Goal: Task Accomplishment & Management: Use online tool/utility

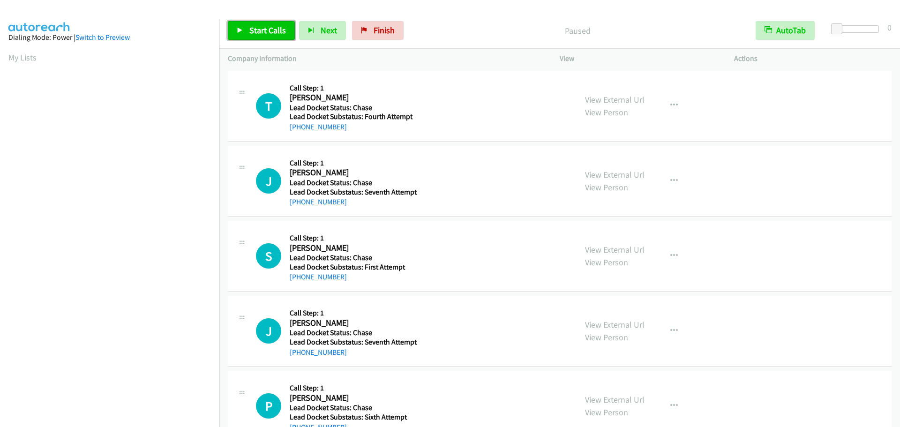
click at [267, 34] on span "Start Calls" at bounding box center [267, 30] width 37 height 11
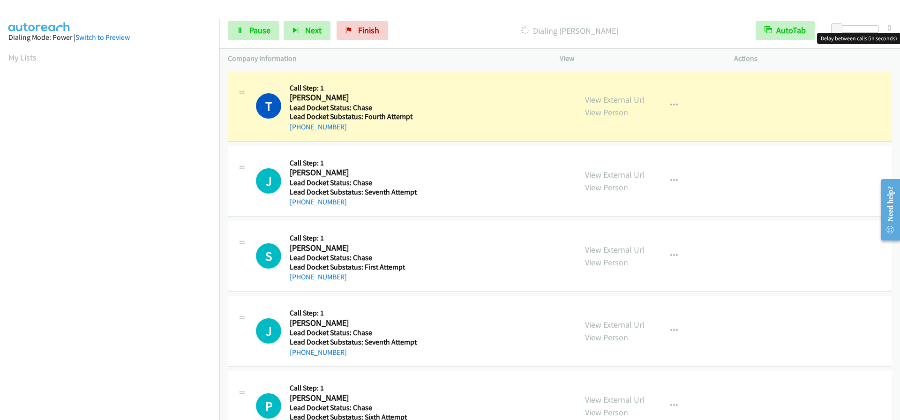
drag, startPoint x: 873, startPoint y: 27, endPoint x: 857, endPoint y: 30, distance: 16.3
click at [873, 26] on div at bounding box center [856, 28] width 43 height 7
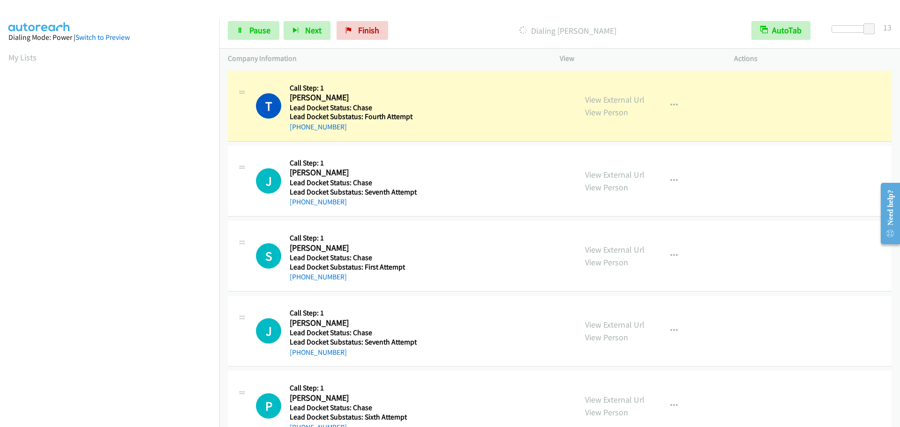
scroll to position [98, 0]
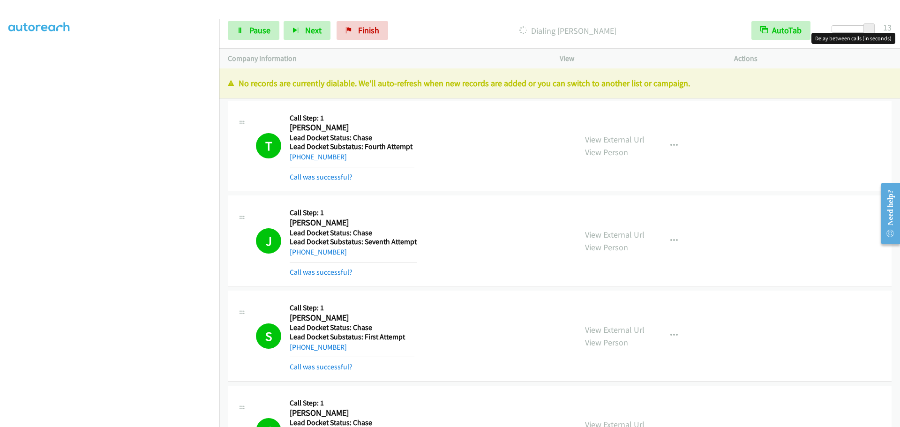
drag, startPoint x: 865, startPoint y: 30, endPoint x: 899, endPoint y: 30, distance: 34.7
click at [899, 30] on div "Start Calls Pause Next Finish Dialing Patrick Dalton AutoTab AutoTab 13" at bounding box center [559, 31] width 680 height 36
click at [11, 54] on link "My Lists" at bounding box center [22, 57] width 28 height 11
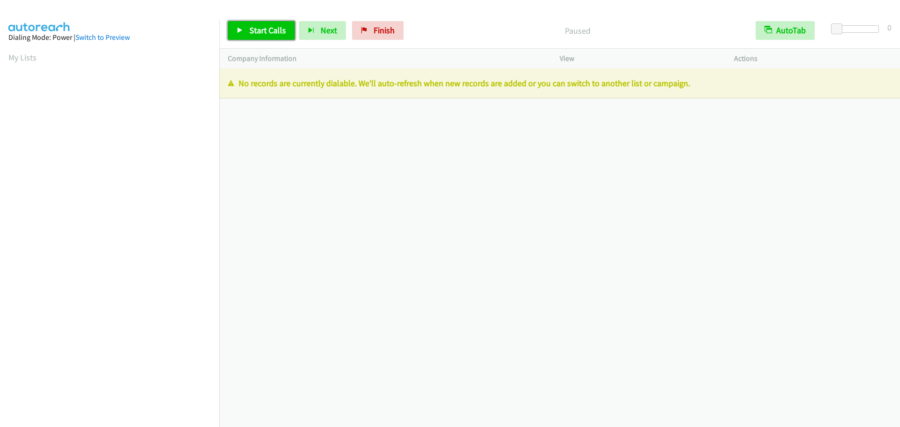
click at [246, 33] on link "Start Calls" at bounding box center [261, 30] width 67 height 19
click at [266, 34] on span "Start Calls" at bounding box center [267, 30] width 37 height 11
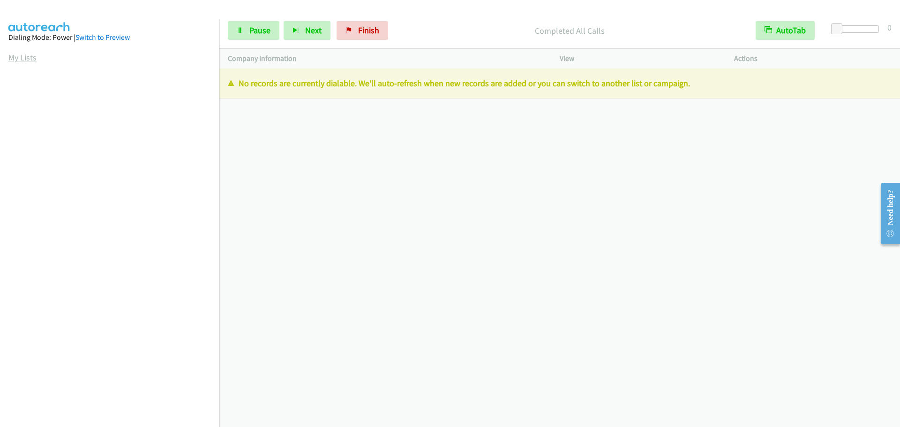
click at [13, 56] on link "My Lists" at bounding box center [22, 57] width 28 height 11
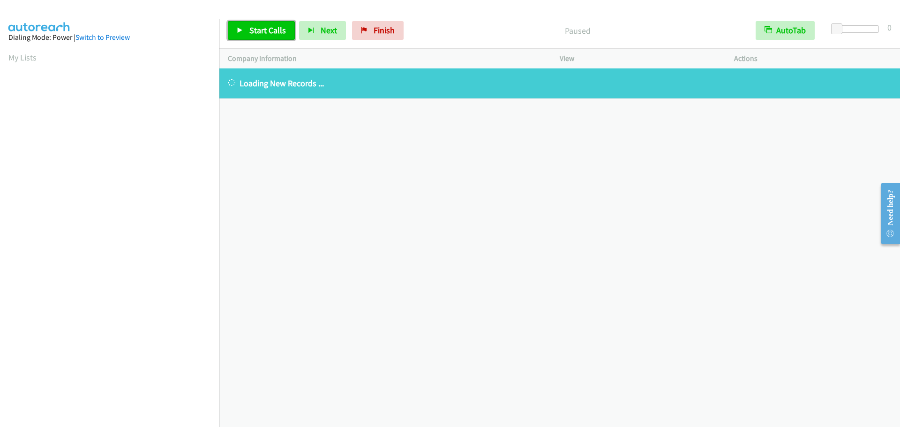
click at [247, 24] on link "Start Calls" at bounding box center [261, 30] width 67 height 19
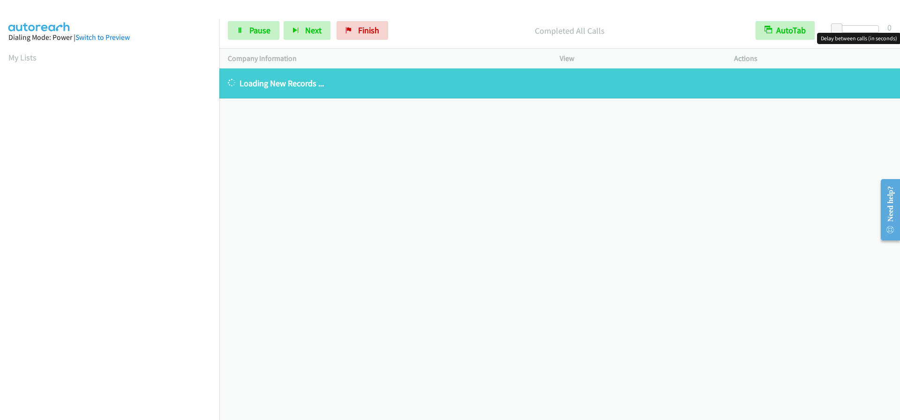
click at [877, 30] on div at bounding box center [856, 28] width 43 height 7
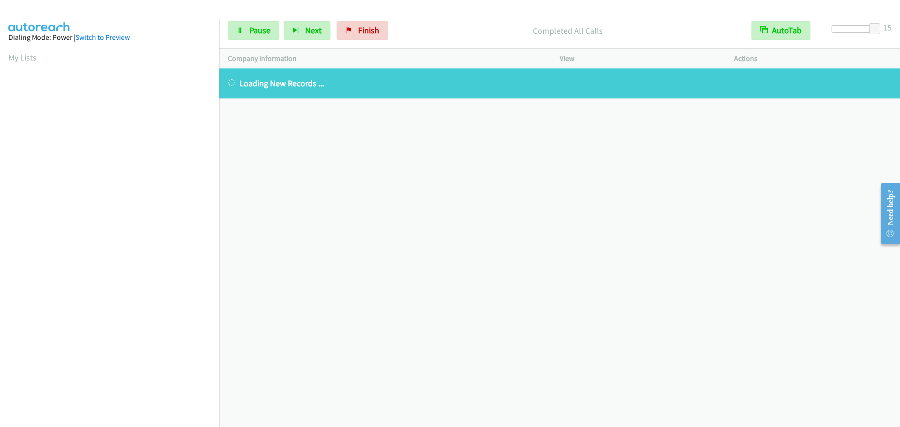
drag, startPoint x: 558, startPoint y: 84, endPoint x: 446, endPoint y: 151, distance: 130.5
click at [574, 295] on div "+1 415-964-1034 Call failed - Please reload the list and try again The Callbar …" at bounding box center [559, 247] width 680 height 358
drag, startPoint x: 7, startPoint y: 49, endPoint x: 10, endPoint y: 57, distance: 8.4
click at [10, 57] on aside "Dialing Mode: Power | Switch to Preview My Lists" at bounding box center [109, 278] width 219 height 519
click at [11, 59] on link "My Lists" at bounding box center [22, 57] width 28 height 11
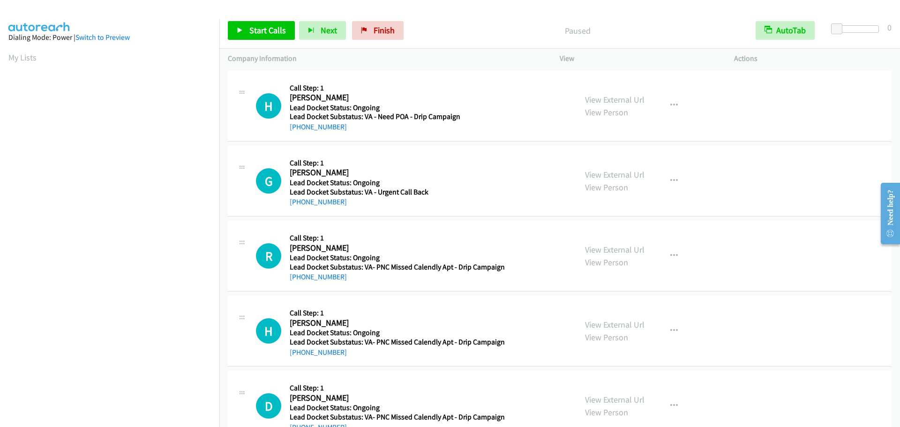
click at [879, 31] on div at bounding box center [857, 32] width 60 height 15
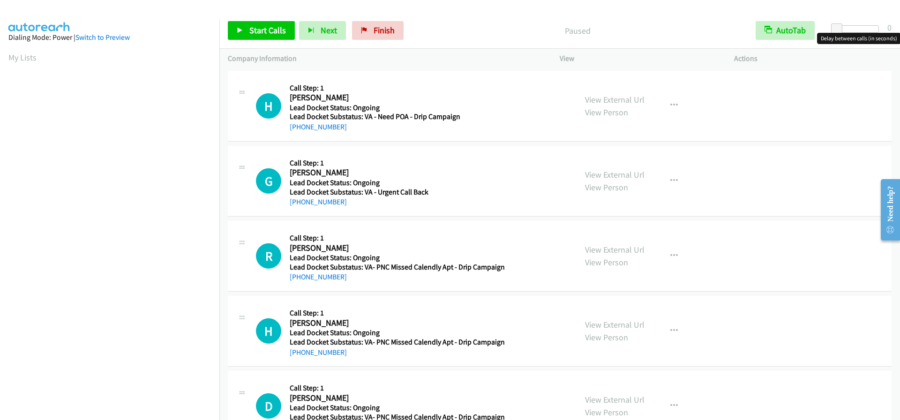
click at [876, 31] on div at bounding box center [856, 28] width 43 height 7
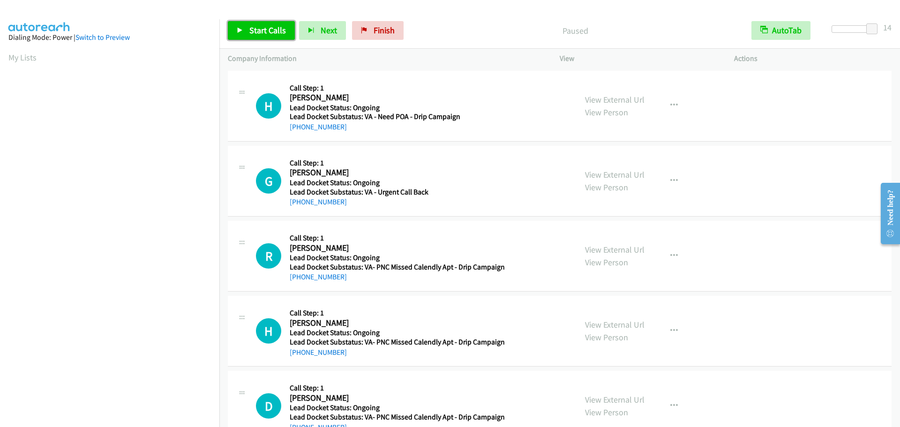
click at [263, 39] on link "Start Calls" at bounding box center [261, 30] width 67 height 19
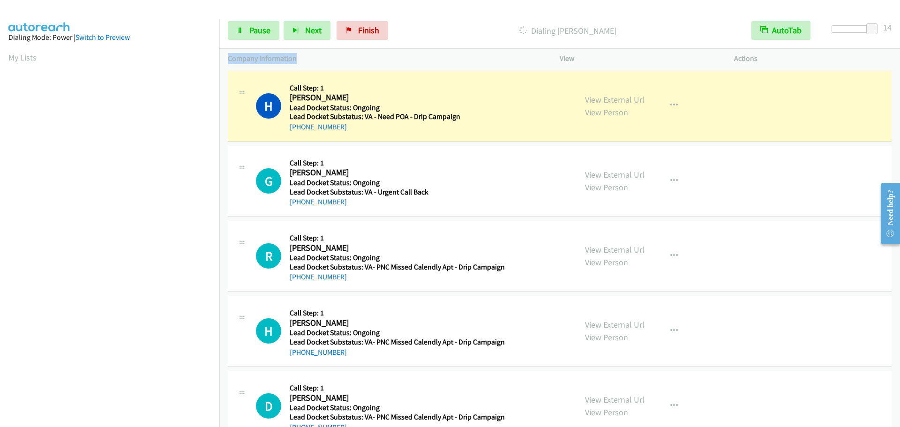
drag, startPoint x: 299, startPoint y: 58, endPoint x: 228, endPoint y: 56, distance: 71.2
click at [228, 56] on p "Company Information" at bounding box center [385, 58] width 315 height 11
click at [312, 54] on p "Company Information" at bounding box center [385, 58] width 315 height 11
drag, startPoint x: 296, startPoint y: 62, endPoint x: 228, endPoint y: 62, distance: 68.4
click at [228, 62] on p "Company Information" at bounding box center [385, 58] width 315 height 11
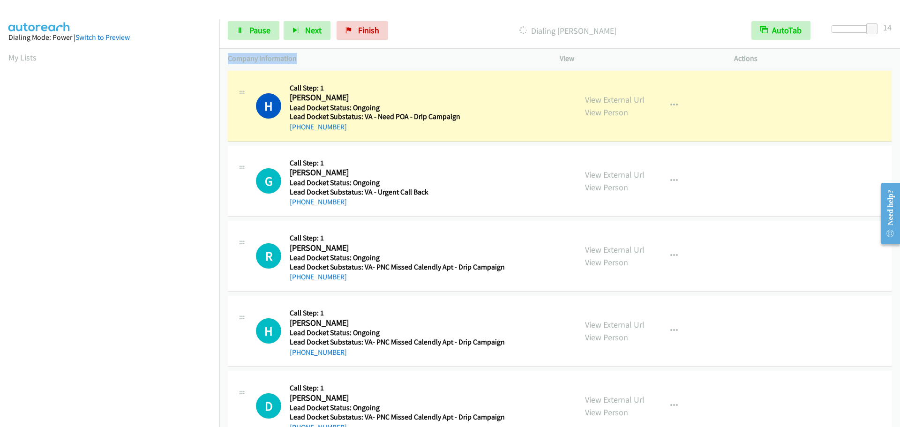
click at [306, 60] on p "Company Information" at bounding box center [385, 58] width 315 height 11
click at [303, 60] on p "Company Information" at bounding box center [385, 58] width 315 height 11
drag, startPoint x: 611, startPoint y: 34, endPoint x: 509, endPoint y: 29, distance: 102.3
click at [509, 29] on p "Dialing [PERSON_NAME]" at bounding box center [568, 30] width 334 height 13
click at [499, 30] on p "Dialing [PERSON_NAME]" at bounding box center [568, 30] width 334 height 13
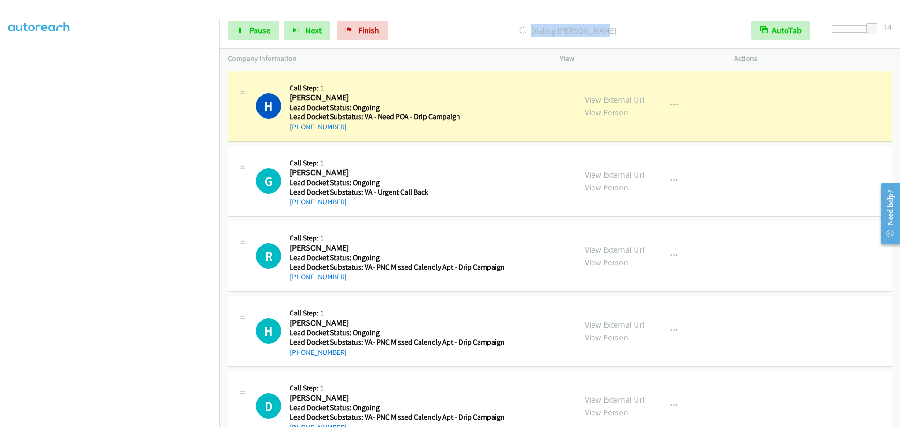
scroll to position [98, 0]
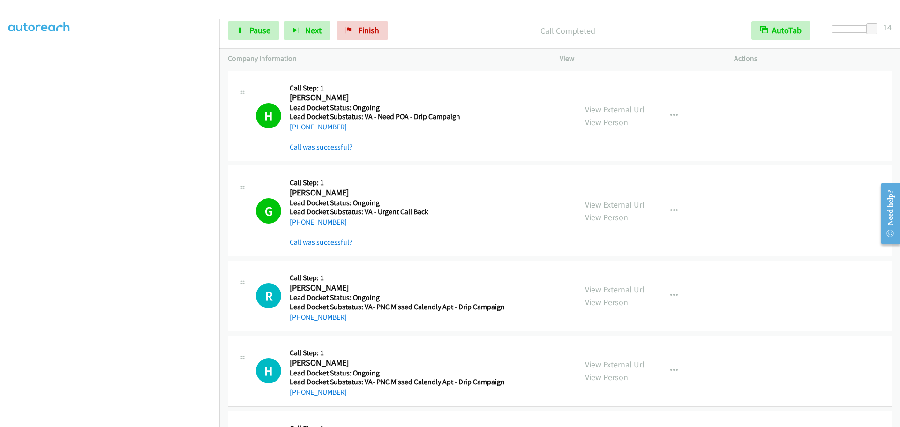
drag, startPoint x: 460, startPoint y: 34, endPoint x: 399, endPoint y: 6, distance: 67.3
click at [459, 33] on p "Call Completed" at bounding box center [568, 30] width 334 height 13
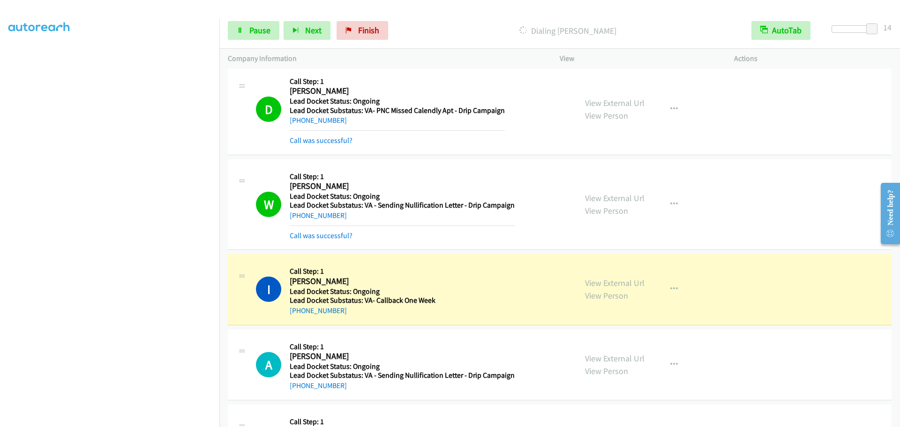
scroll to position [469, 0]
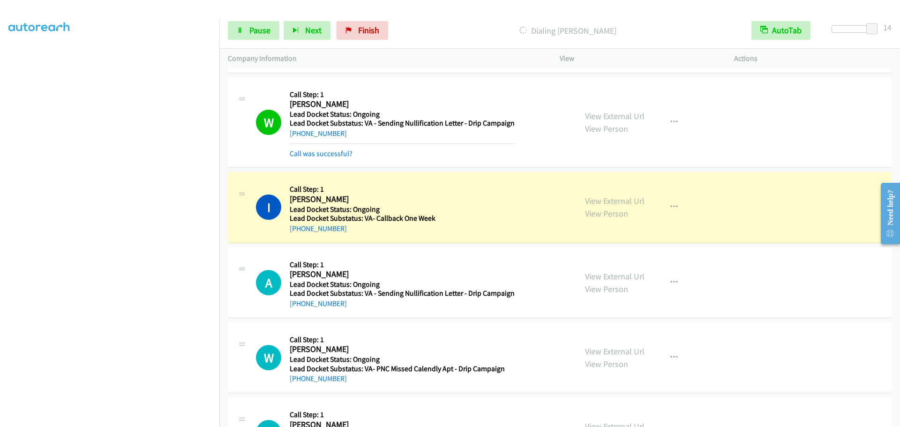
click at [349, 242] on div "I Callback Scheduled Call Step: 1 [PERSON_NAME] America/New_York Lead Docket St…" at bounding box center [559, 207] width 663 height 71
drag, startPoint x: 337, startPoint y: 232, endPoint x: 298, endPoint y: 231, distance: 38.9
click at [298, 231] on div "[PHONE_NUMBER]" at bounding box center [363, 228] width 146 height 11
copy link "[PHONE_NUMBER]"
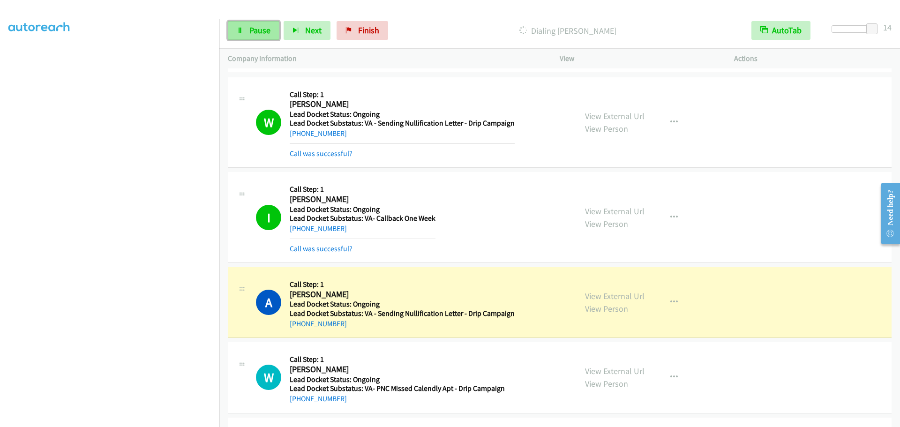
click at [252, 25] on span "Pause" at bounding box center [259, 30] width 21 height 11
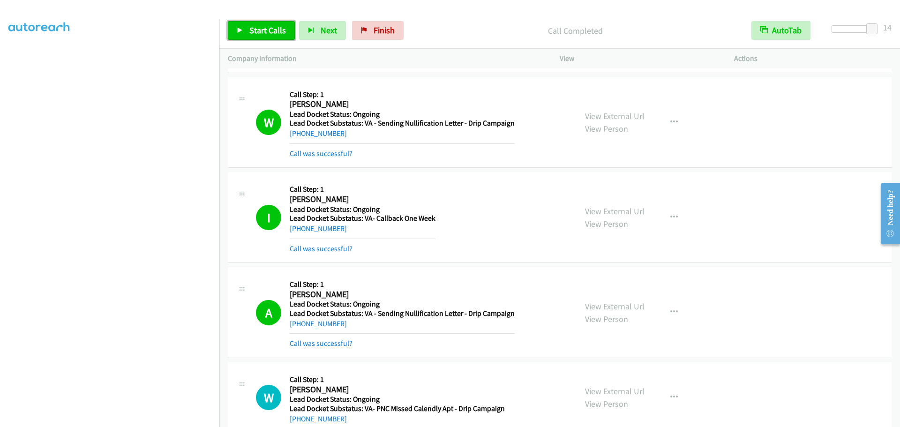
click at [274, 30] on span "Start Calls" at bounding box center [267, 30] width 37 height 11
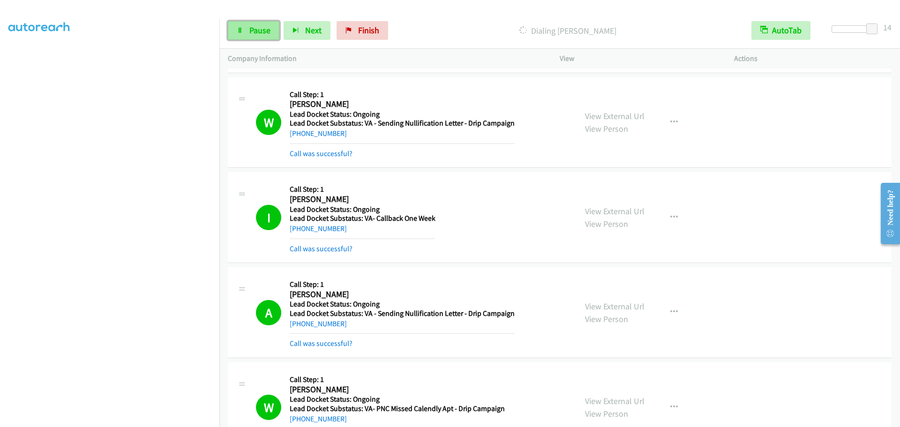
click at [246, 32] on link "Pause" at bounding box center [254, 30] width 52 height 19
click at [263, 27] on span "Start Calls" at bounding box center [267, 30] width 37 height 11
click at [265, 29] on span "Pause" at bounding box center [259, 30] width 21 height 11
click at [265, 29] on span "Start Calls" at bounding box center [267, 30] width 37 height 11
click at [255, 27] on span "Pause" at bounding box center [259, 30] width 21 height 11
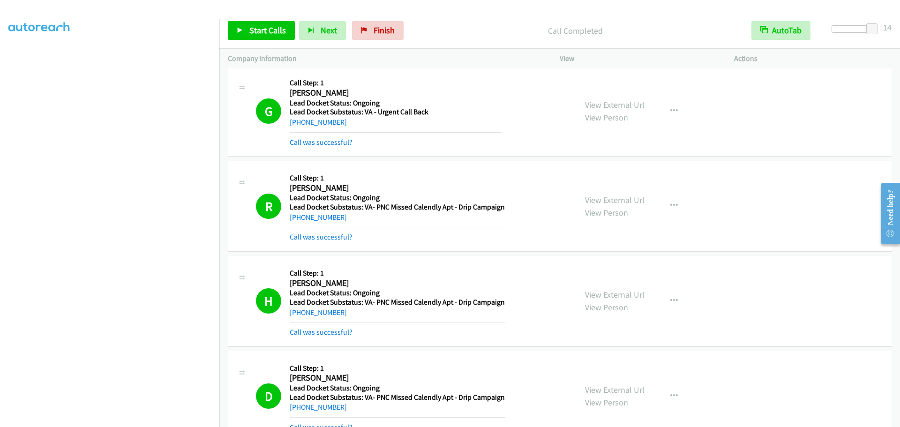
scroll to position [47, 0]
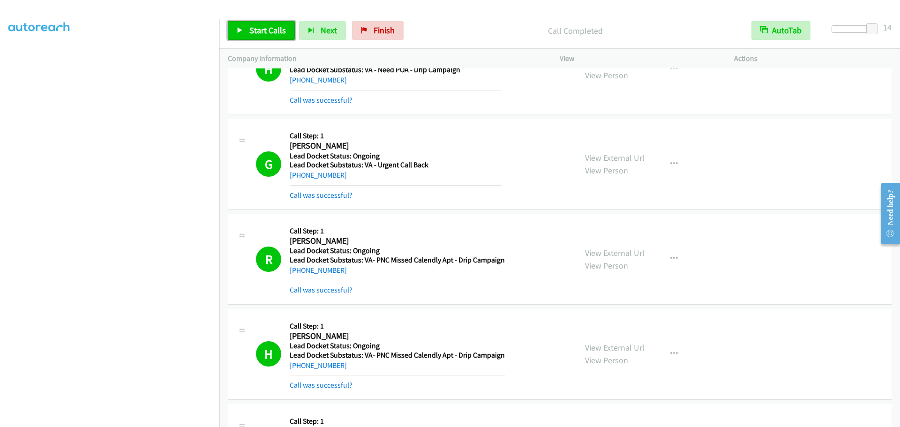
click at [236, 29] on link "Start Calls" at bounding box center [261, 30] width 67 height 19
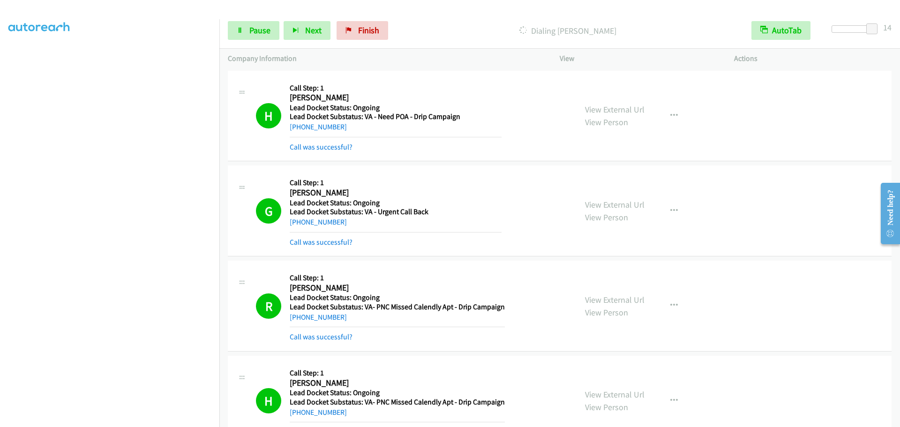
scroll to position [98, 0]
click at [256, 26] on span "Pause" at bounding box center [259, 30] width 21 height 11
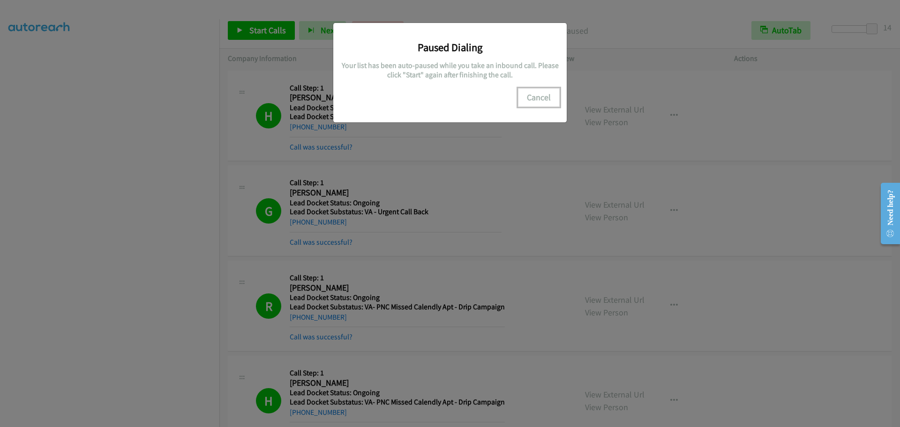
click at [542, 96] on button "Cancel" at bounding box center [539, 97] width 42 height 19
click at [520, 95] on button "Cancel" at bounding box center [539, 97] width 42 height 19
click at [243, 36] on div "Paused Dialing Your list has been auto-paused while you take an inbound call. P…" at bounding box center [450, 217] width 900 height 418
click at [182, 263] on div "Paused Dialing Your list has been auto-paused while you take an inbound call. P…" at bounding box center [450, 217] width 900 height 418
click at [556, 100] on button "Cancel" at bounding box center [539, 97] width 42 height 19
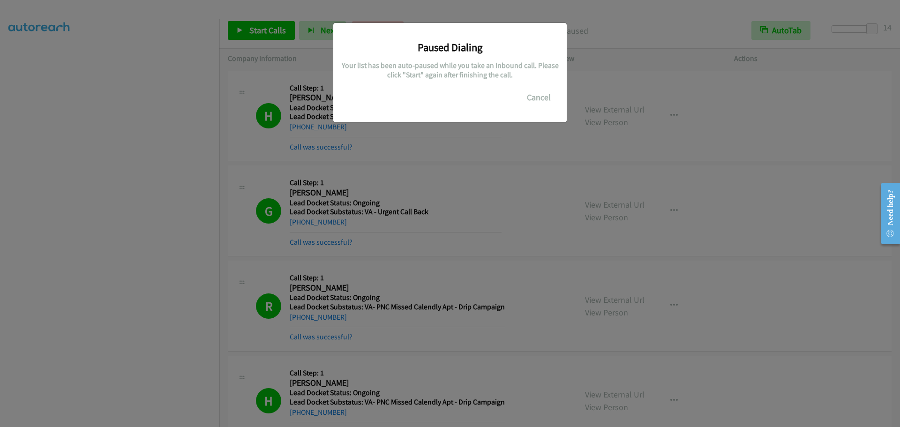
drag, startPoint x: 128, startPoint y: 84, endPoint x: 127, endPoint y: 90, distance: 6.3
click at [128, 84] on div "Paused Dialing Your list has been auto-paused while you take an inbound call. P…" at bounding box center [450, 217] width 900 height 418
click at [537, 98] on button "Cancel" at bounding box center [539, 97] width 42 height 19
